Goal: Find specific page/section: Find specific page/section

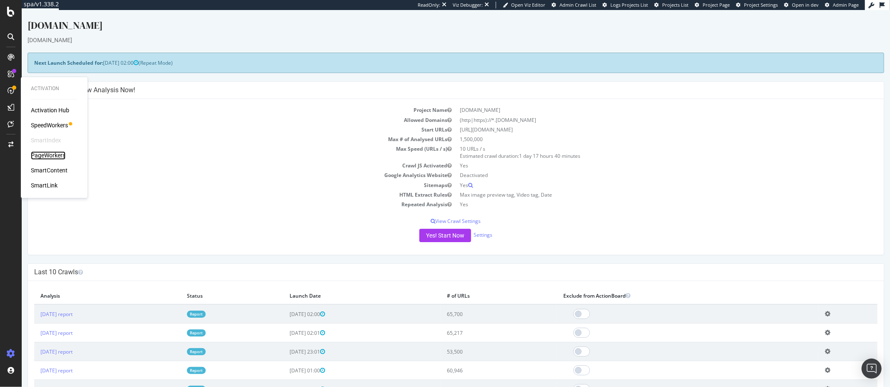
click at [50, 151] on div "PageWorkers" at bounding box center [48, 155] width 35 height 8
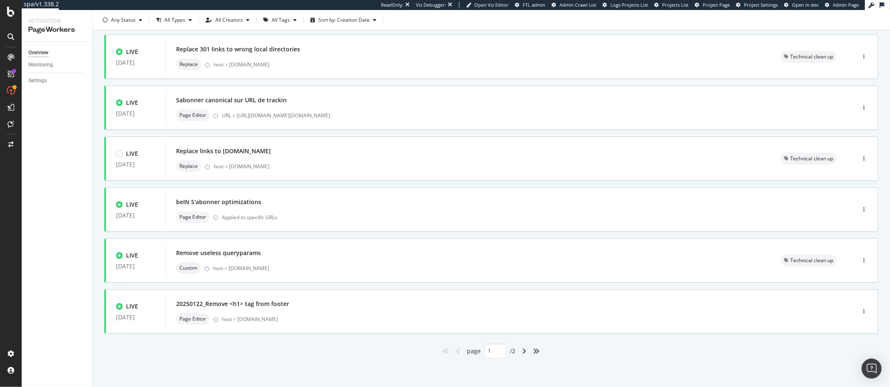
scroll to position [251, 0]
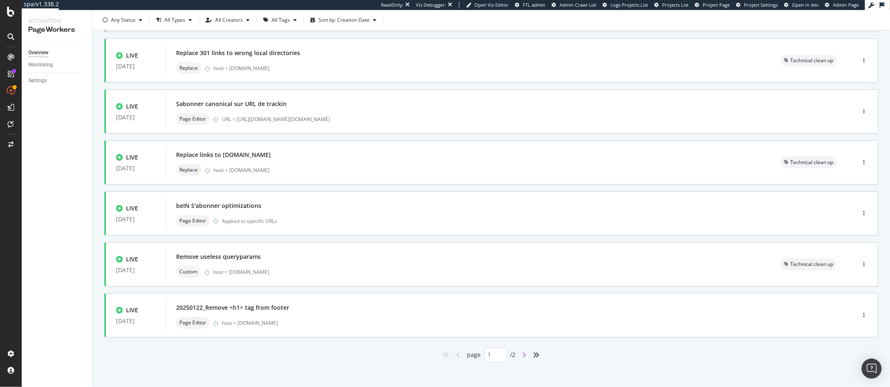
click at [525, 352] on icon "angle-right" at bounding box center [524, 354] width 4 height 7
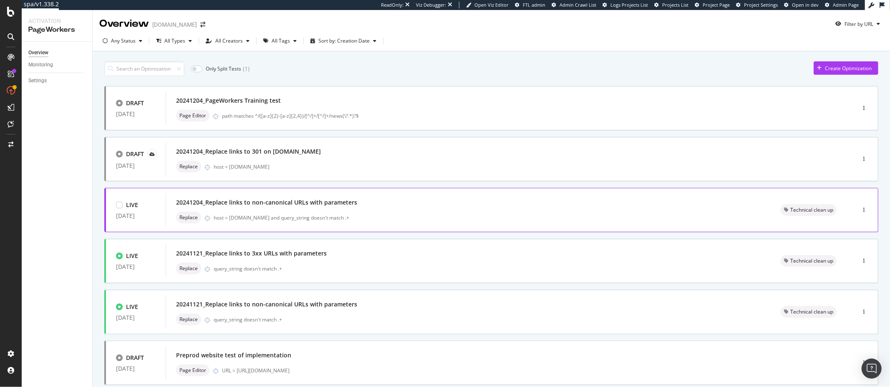
scroll to position [51, 0]
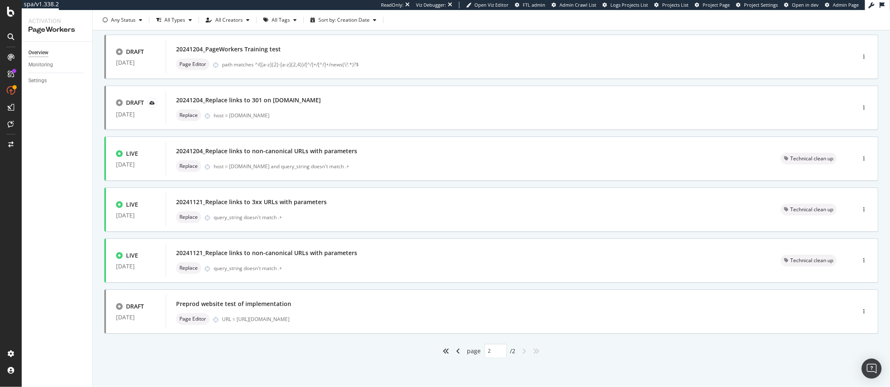
click at [460, 352] on div "angle-left" at bounding box center [458, 350] width 11 height 13
type input "1"
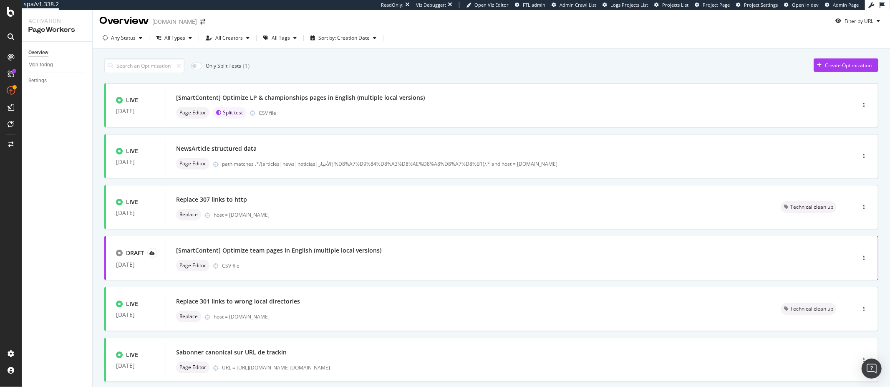
scroll to position [0, 0]
